Goal: Navigation & Orientation: Find specific page/section

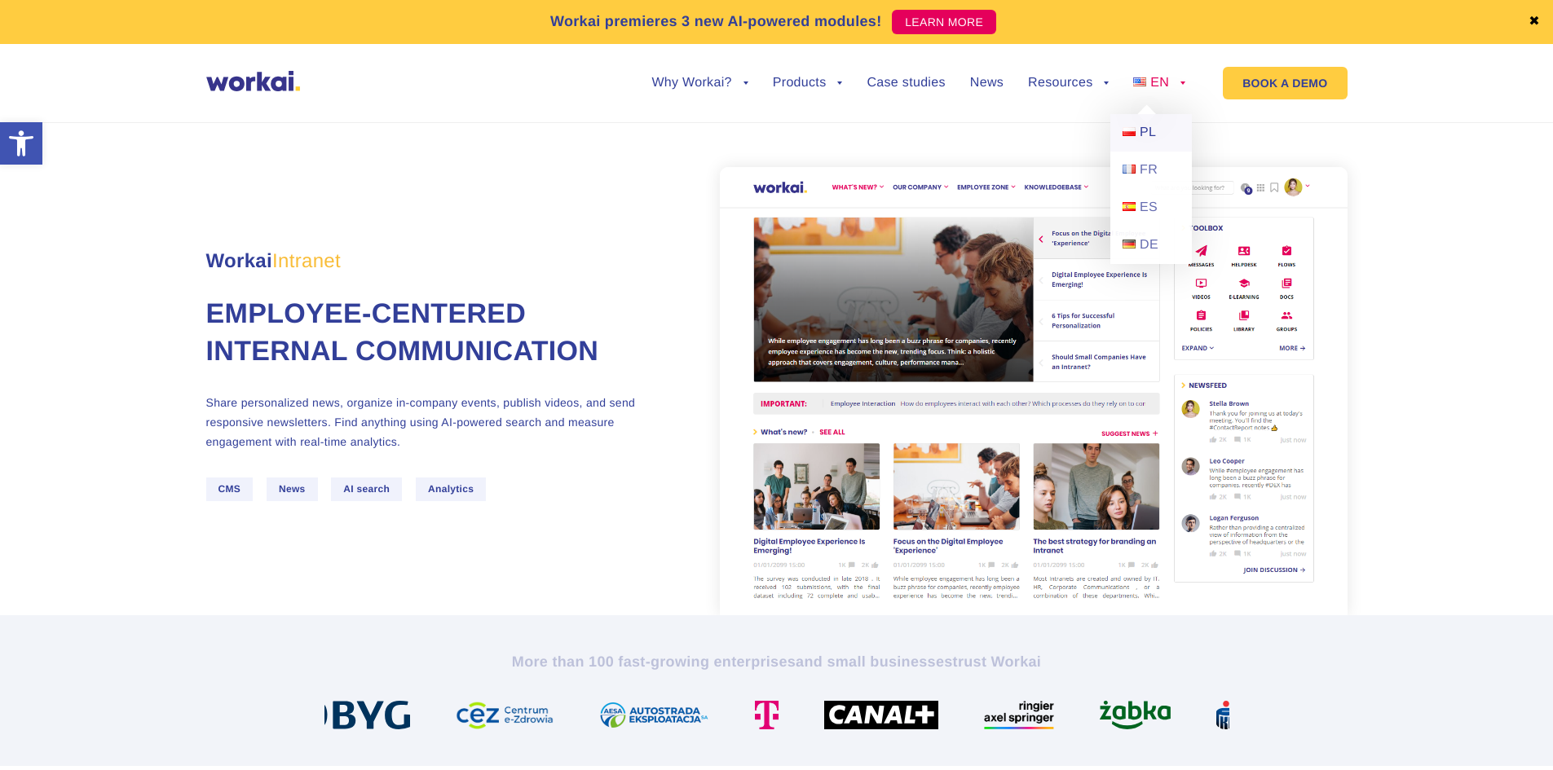
click at [1148, 135] on span "PL" at bounding box center [1148, 133] width 16 height 14
